Goal: Navigation & Orientation: Find specific page/section

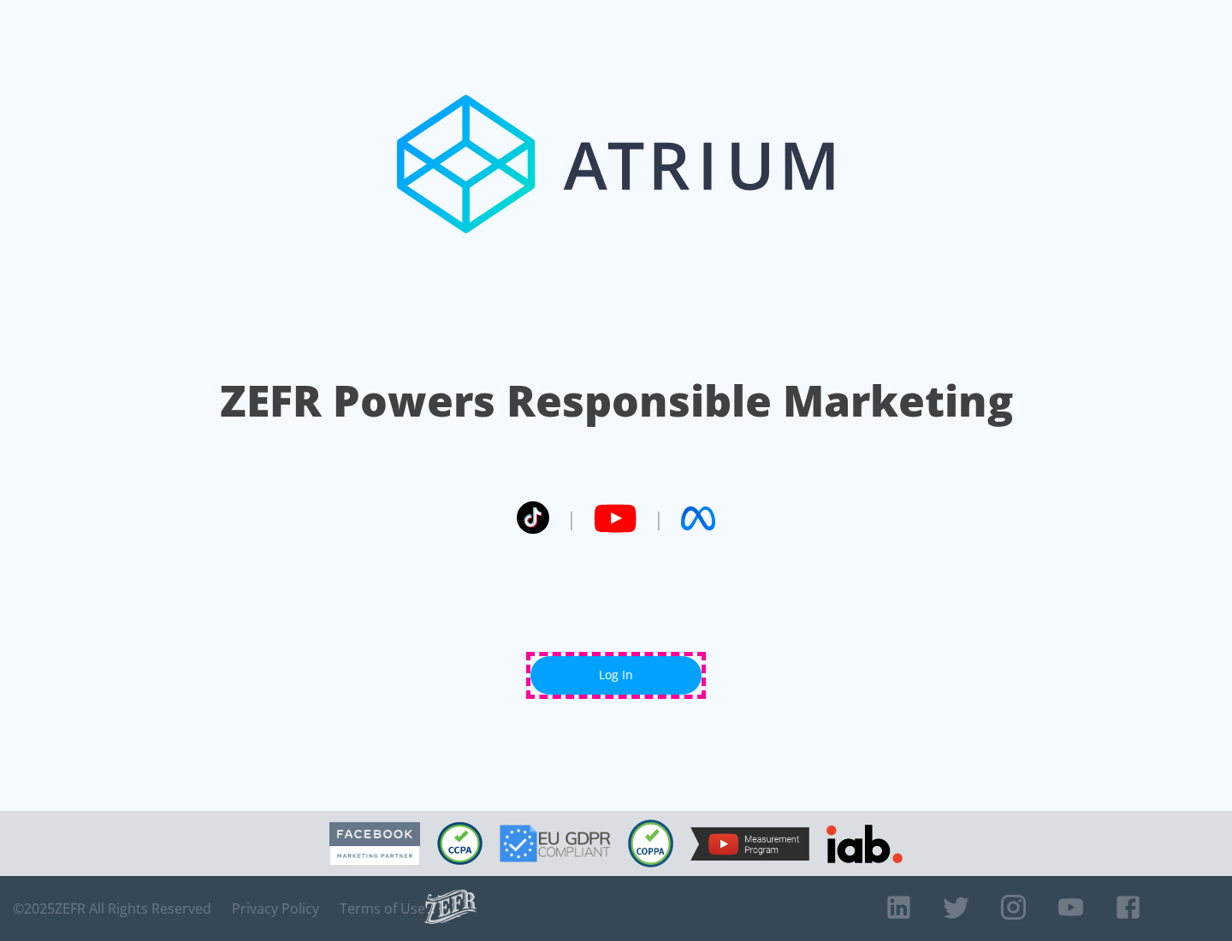
click at [616, 675] on link "Log In" at bounding box center [615, 675] width 171 height 38
